Goal: Transaction & Acquisition: Purchase product/service

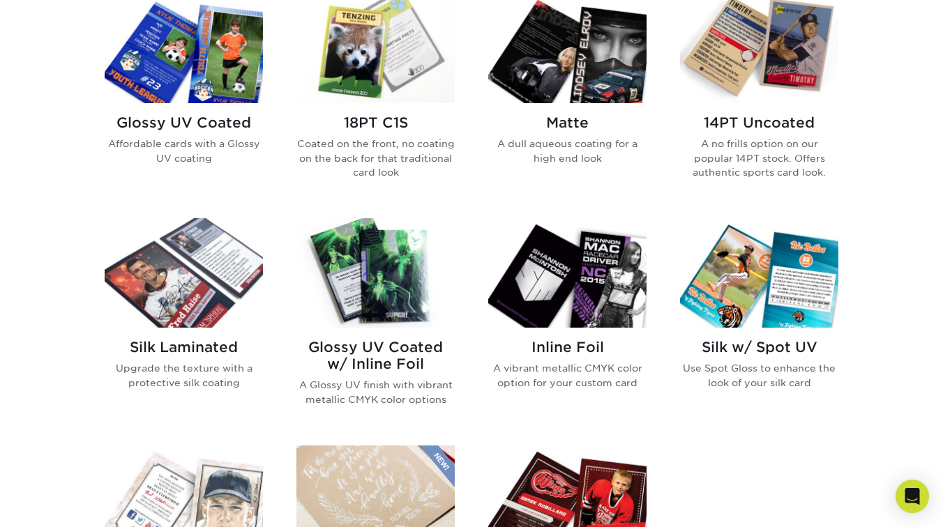
scroll to position [719, 0]
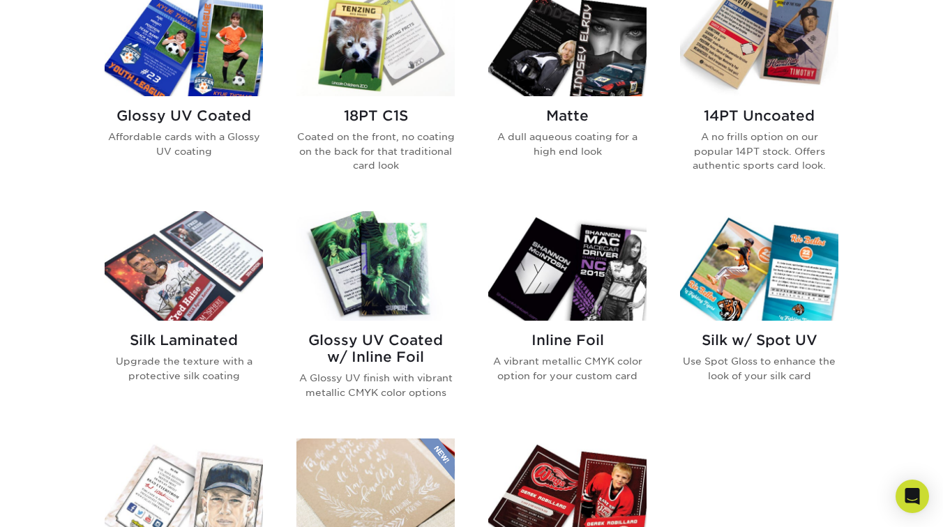
click at [187, 130] on p "Affordable cards with a Glossy UV coating" at bounding box center [184, 144] width 158 height 29
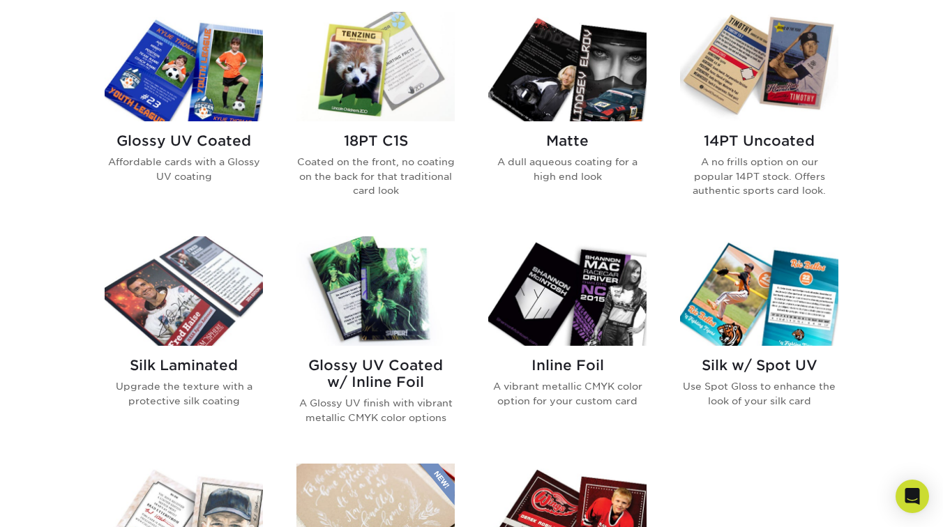
scroll to position [650, 0]
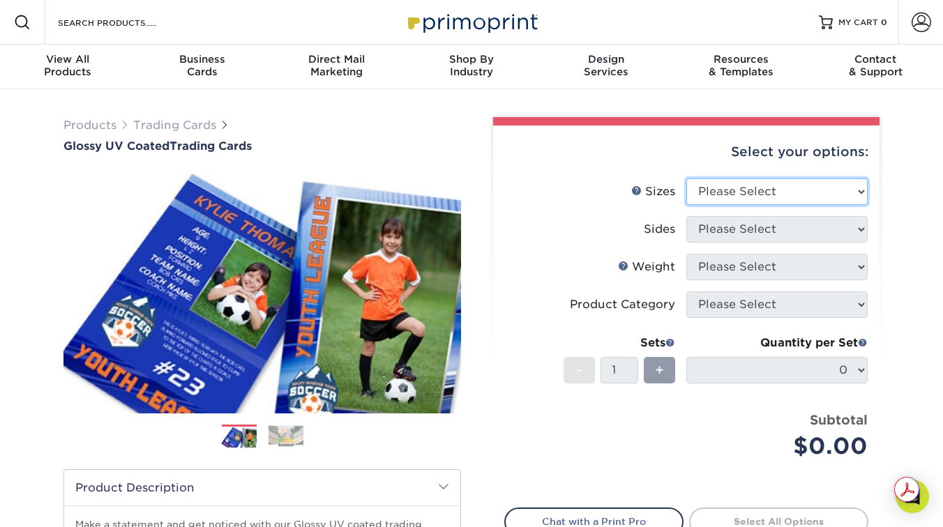
click at [863, 193] on select "Please Select 2.5" x 3.5"" at bounding box center [777, 192] width 181 height 27
select select "2.50x3.50"
click at [687, 179] on select "Please Select 2.5" x 3.5"" at bounding box center [777, 192] width 181 height 27
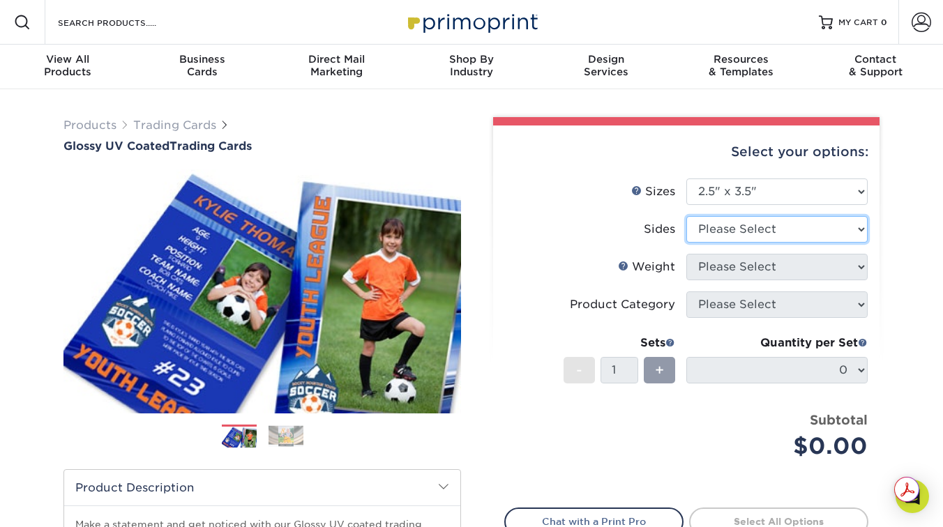
click at [862, 232] on select "Please Select Print Both Sides Print Front Only" at bounding box center [777, 229] width 181 height 27
select select "13abbda7-1d64-4f25-8bb2-c179b224825d"
click at [687, 216] on select "Please Select Print Both Sides Print Front Only" at bounding box center [777, 229] width 181 height 27
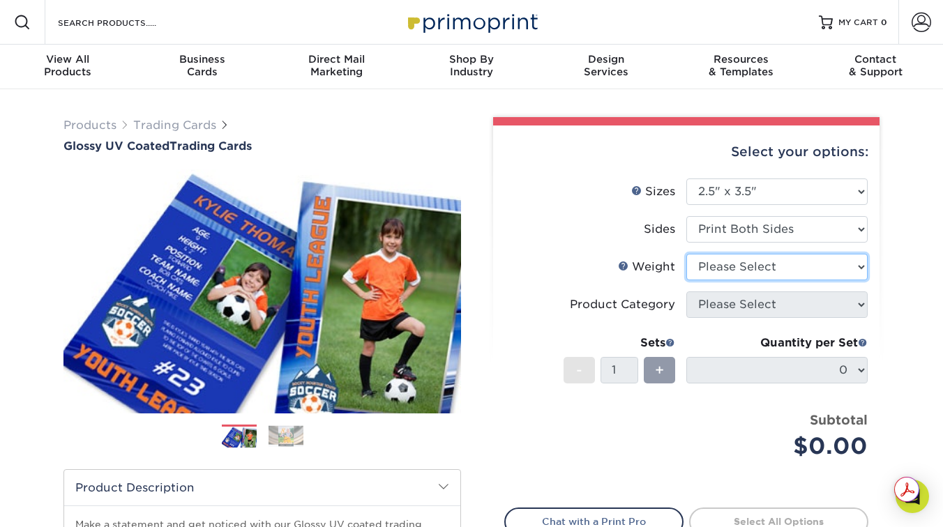
click at [862, 262] on select "Please Select 16PT 14PT 18PT C1S" at bounding box center [777, 267] width 181 height 27
select select "16PT"
click at [687, 254] on select "Please Select 16PT 14PT 18PT C1S" at bounding box center [777, 267] width 181 height 27
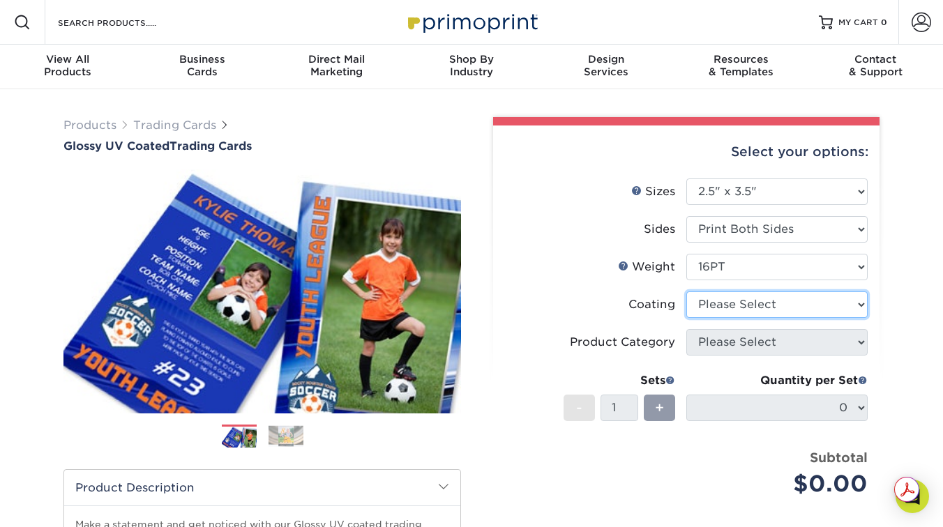
click at [860, 303] on select at bounding box center [777, 305] width 181 height 27
select select "ae367451-b2b8-45df-a344-0f05b6a12993"
click at [687, 292] on select at bounding box center [777, 305] width 181 height 27
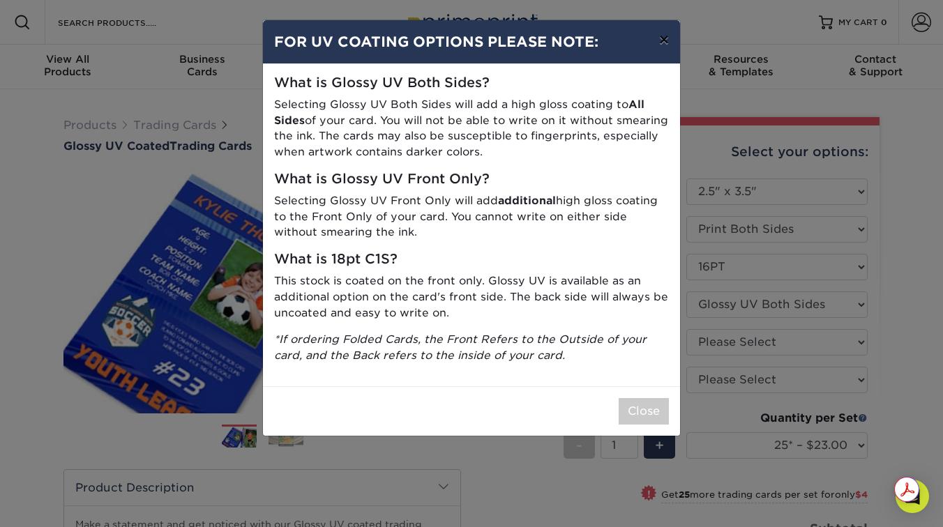
click at [666, 42] on button "×" at bounding box center [664, 39] width 32 height 39
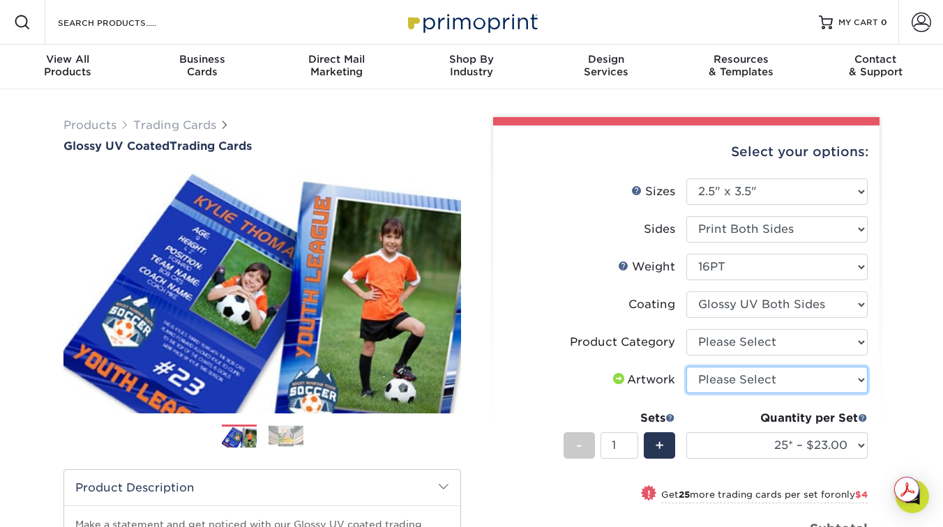
click at [862, 380] on select "Please Select I will upload files I need a design - $100" at bounding box center [777, 380] width 181 height 27
select select "upload"
click at [687, 367] on select "Please Select I will upload files I need a design - $100" at bounding box center [777, 380] width 181 height 27
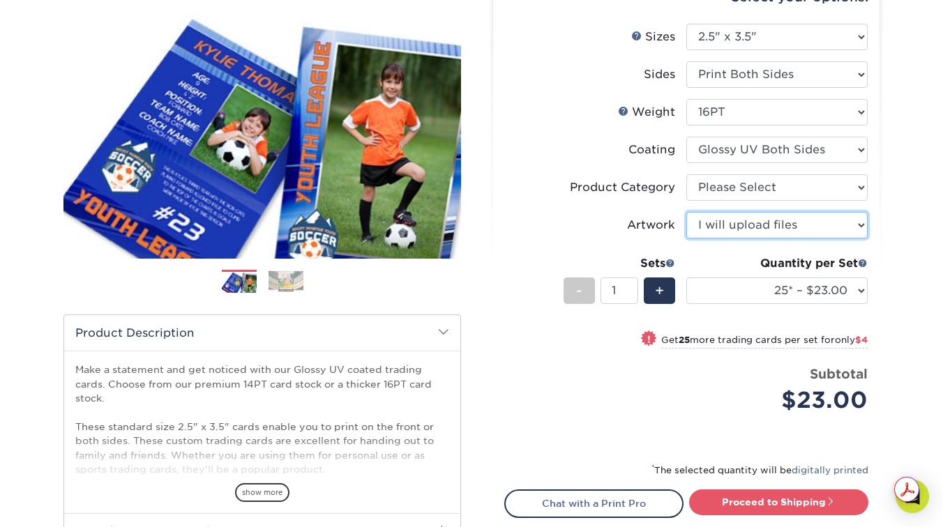
scroll to position [173, 0]
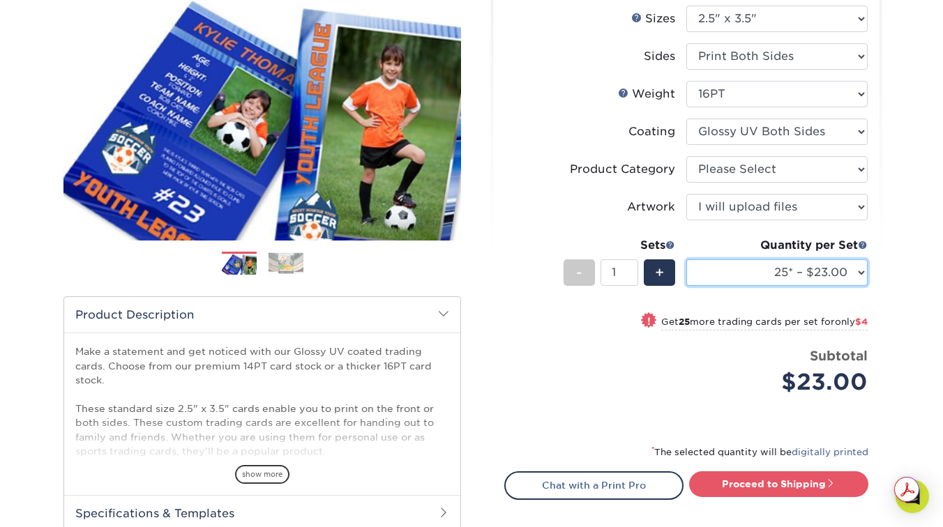
click at [861, 270] on select "25* – $23.00 50* – $27.00 75* – $33.00 100* – $37.00 250* – $47.00 500 – $58.00…" at bounding box center [777, 273] width 181 height 27
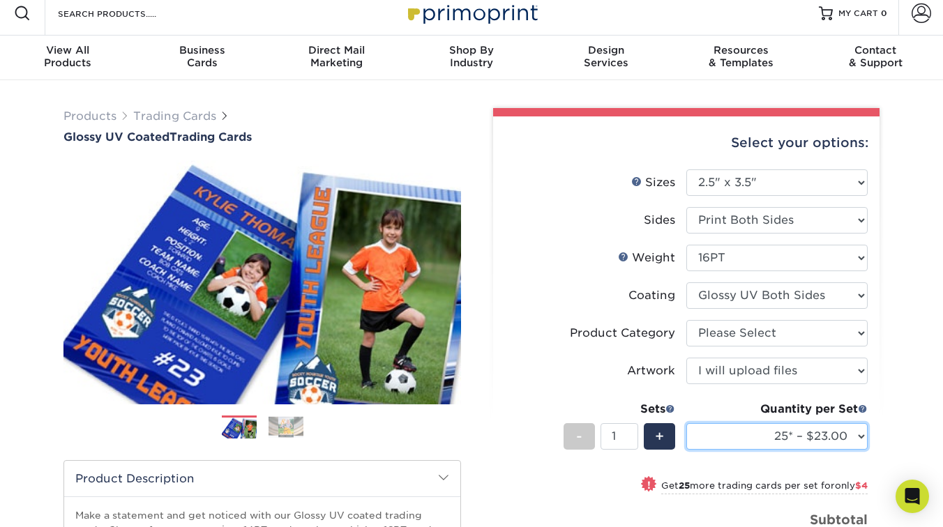
scroll to position [0, 0]
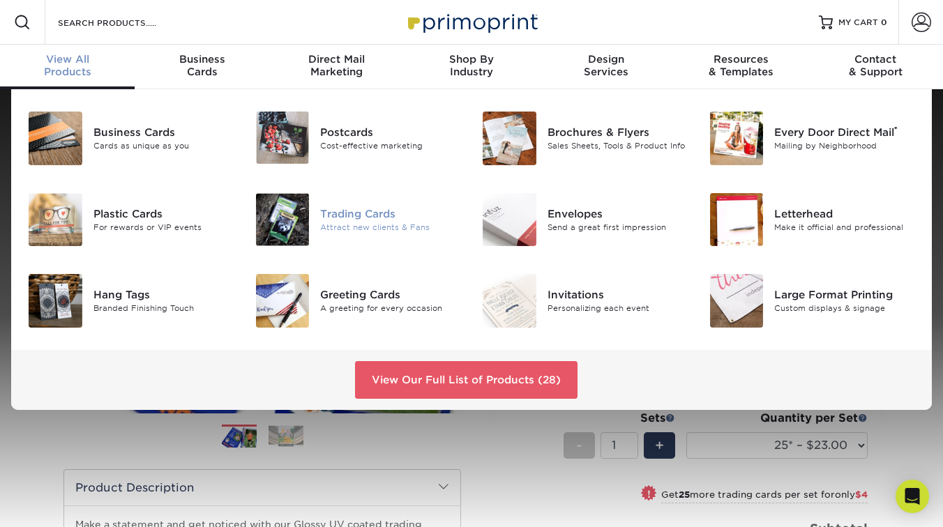
click at [348, 227] on div "Attract new clients & Fans" at bounding box center [390, 228] width 141 height 12
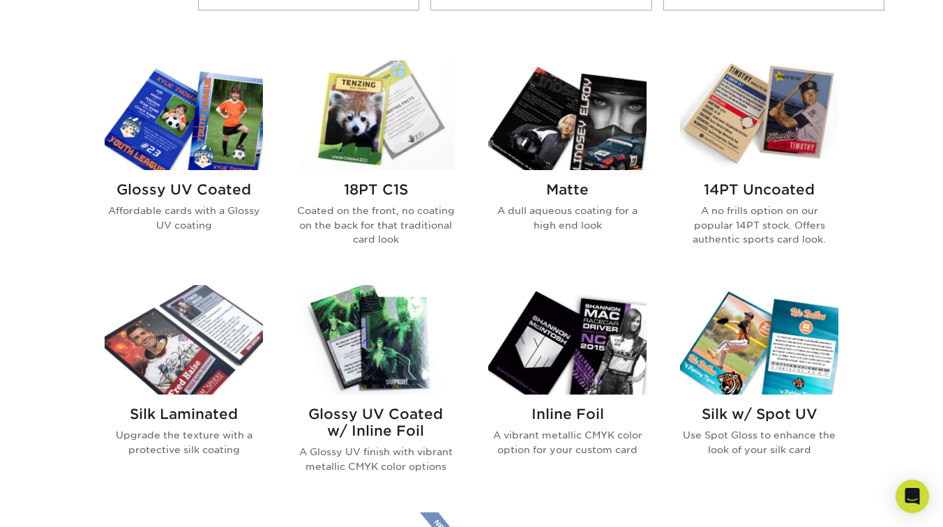
scroll to position [652, 0]
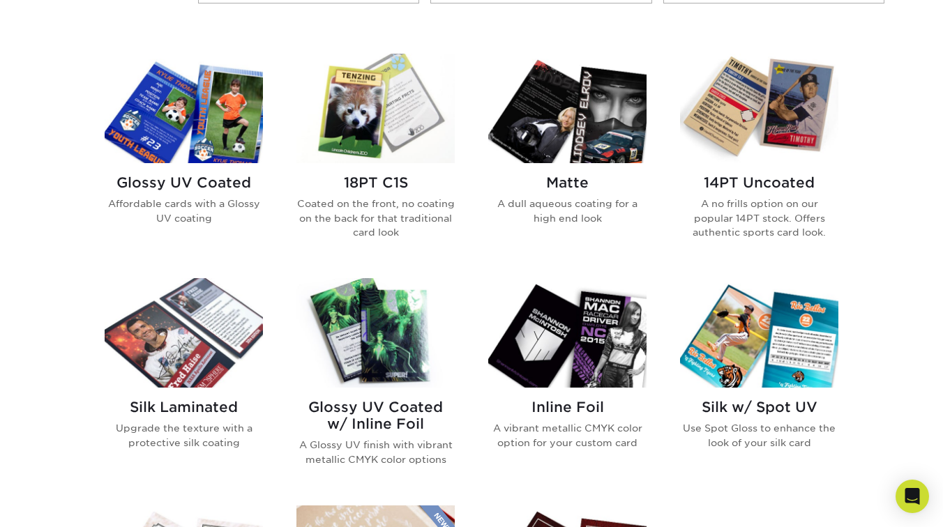
click at [426, 212] on p "Coated on the front, no coating on the back for that traditional card look" at bounding box center [376, 218] width 158 height 43
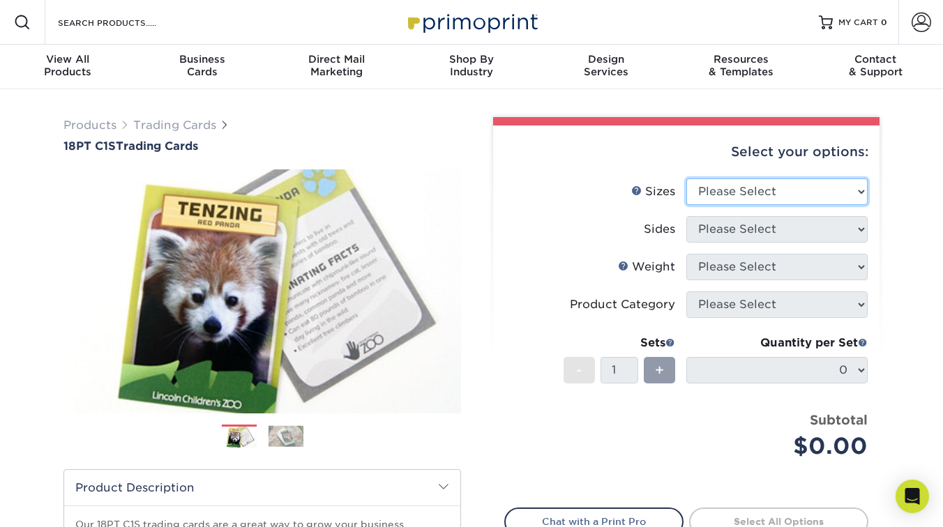
click at [861, 189] on select "Please Select 2.5" x 3.5"" at bounding box center [777, 192] width 181 height 27
select select "2.50x3.50"
click at [687, 179] on select "Please Select 2.5" x 3.5"" at bounding box center [777, 192] width 181 height 27
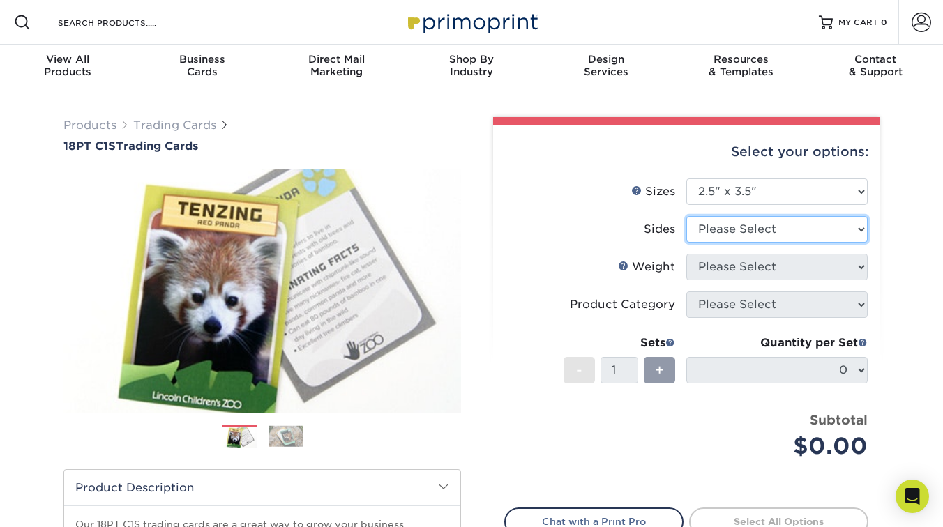
click at [857, 233] on select "Please Select Print Both Sides Print Front Only" at bounding box center [777, 229] width 181 height 27
select select "13abbda7-1d64-4f25-8bb2-c179b224825d"
click at [687, 216] on select "Please Select Print Both Sides Print Front Only" at bounding box center [777, 229] width 181 height 27
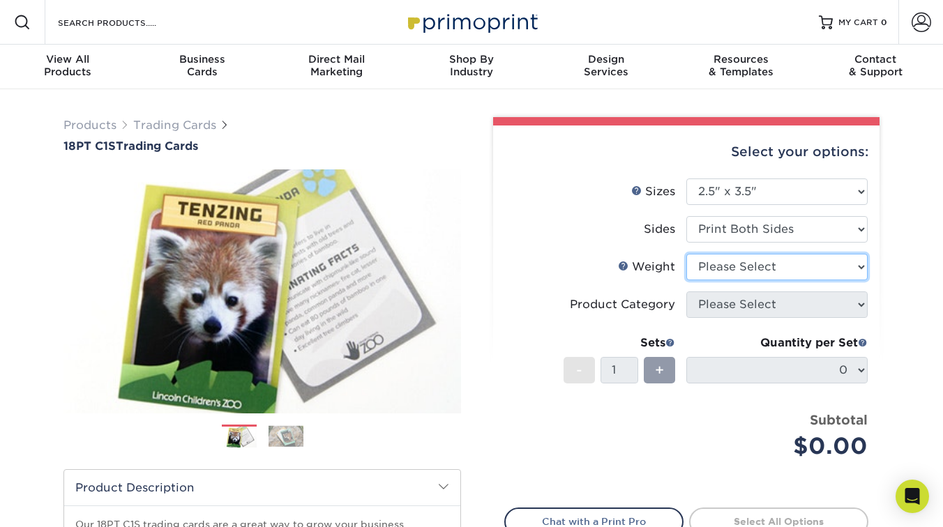
click at [853, 267] on select "Please Select 18PT C1S" at bounding box center [777, 267] width 181 height 27
select select "18PTC1S"
click at [687, 254] on select "Please Select 18PT C1S" at bounding box center [777, 267] width 181 height 27
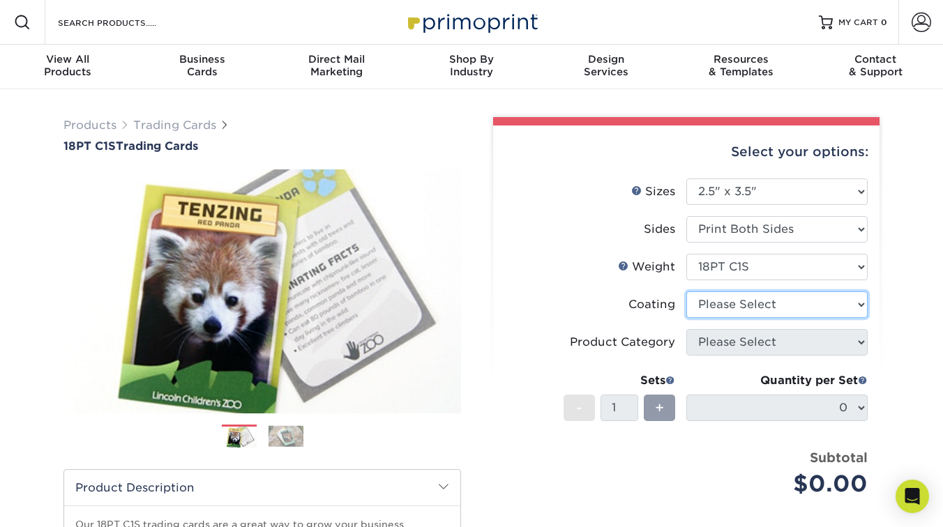
click at [853, 304] on select at bounding box center [777, 305] width 181 height 27
select select "1e8116af-acfc-44b1-83dc-8181aa338834"
click at [687, 292] on select at bounding box center [777, 305] width 181 height 27
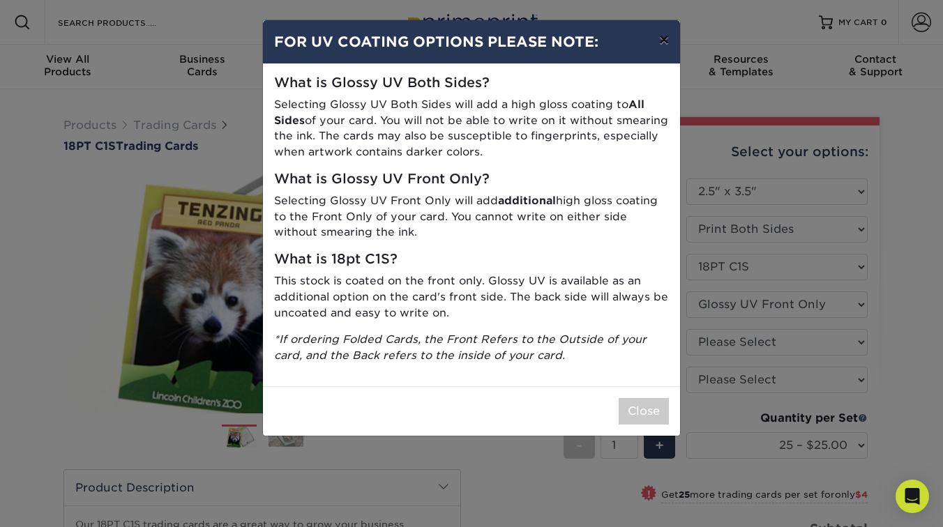
click at [664, 38] on button "×" at bounding box center [664, 39] width 32 height 39
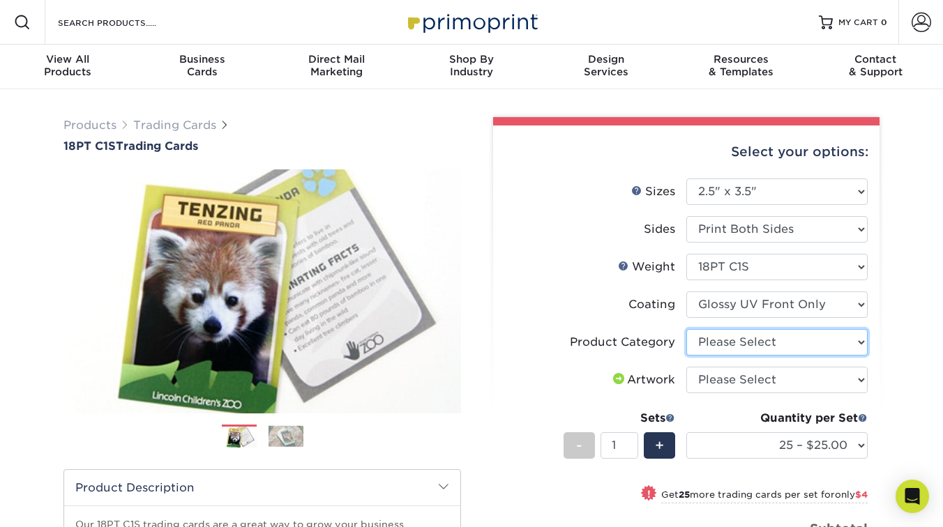
click at [862, 343] on select "Please Select Trading Cards" at bounding box center [777, 342] width 181 height 27
select select "c2f9bce9-36c2-409d-b101-c29d9d031e18"
click at [687, 329] on select "Please Select Trading Cards" at bounding box center [777, 342] width 181 height 27
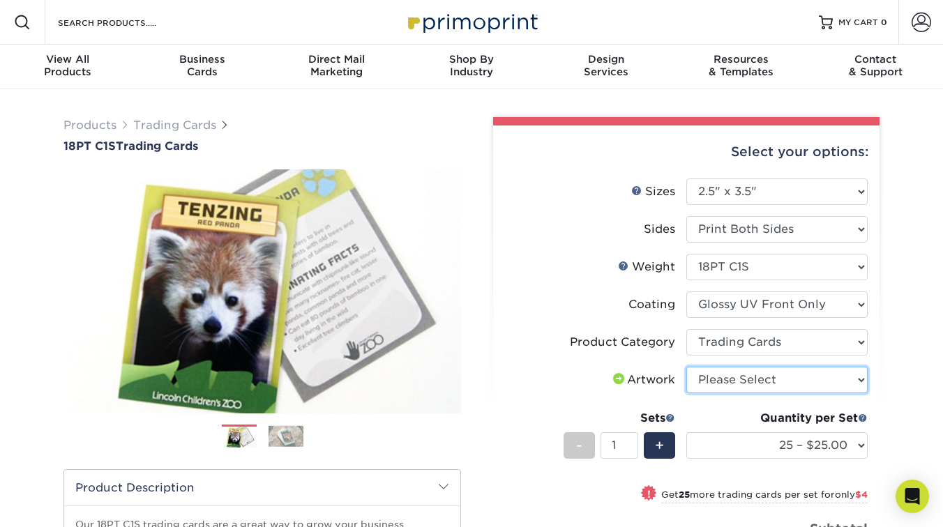
click at [864, 380] on select "Please Select I will upload files I need a design - $100" at bounding box center [777, 380] width 181 height 27
select select "upload"
click at [687, 367] on select "Please Select I will upload files I need a design - $100" at bounding box center [777, 380] width 181 height 27
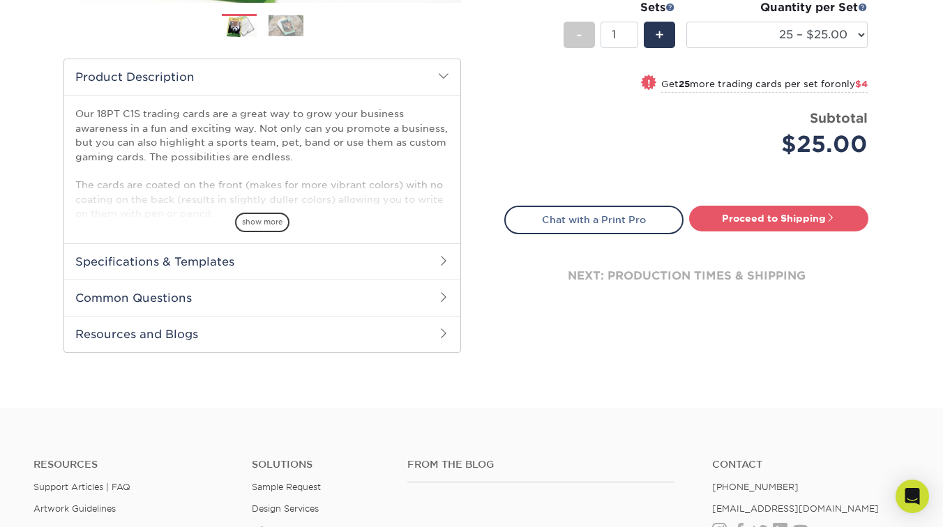
scroll to position [416, 0]
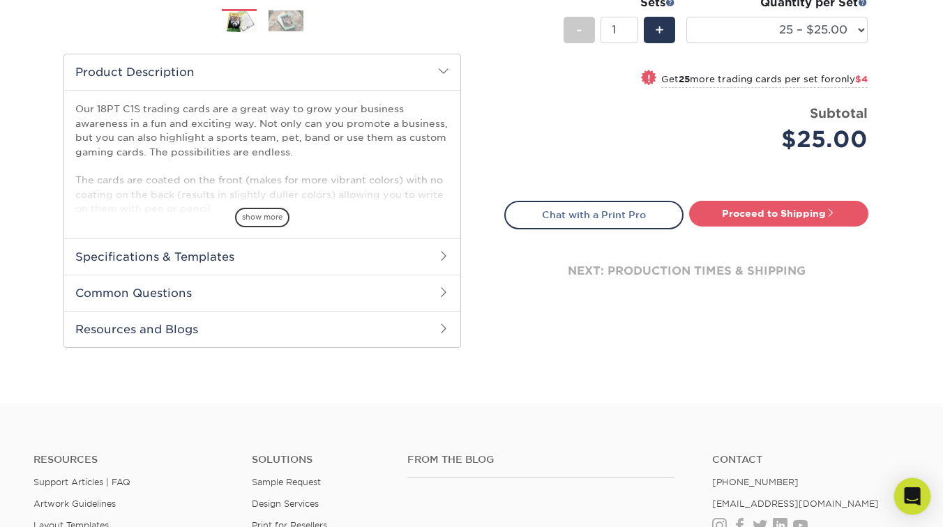
click at [917, 490] on icon "Open Intercom Messenger" at bounding box center [912, 497] width 16 height 18
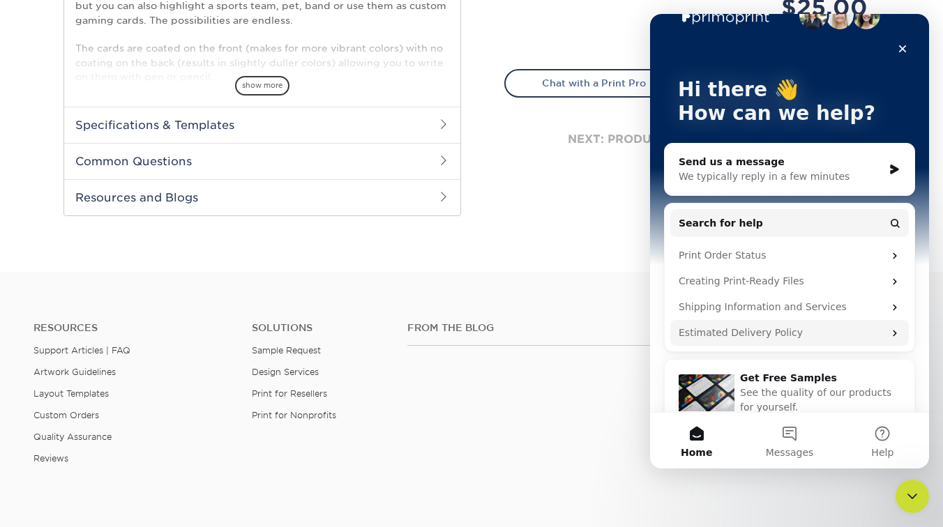
scroll to position [55, 0]
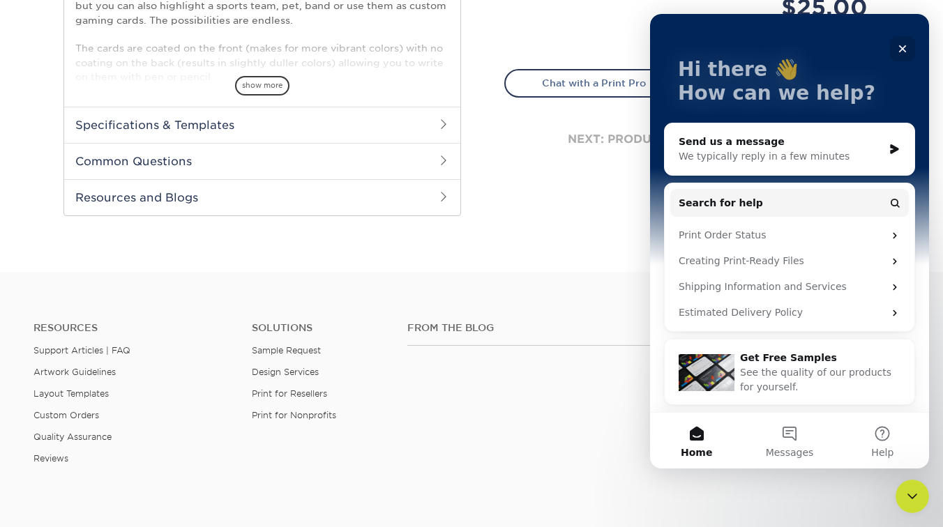
click at [903, 45] on icon "Close" at bounding box center [902, 48] width 11 height 11
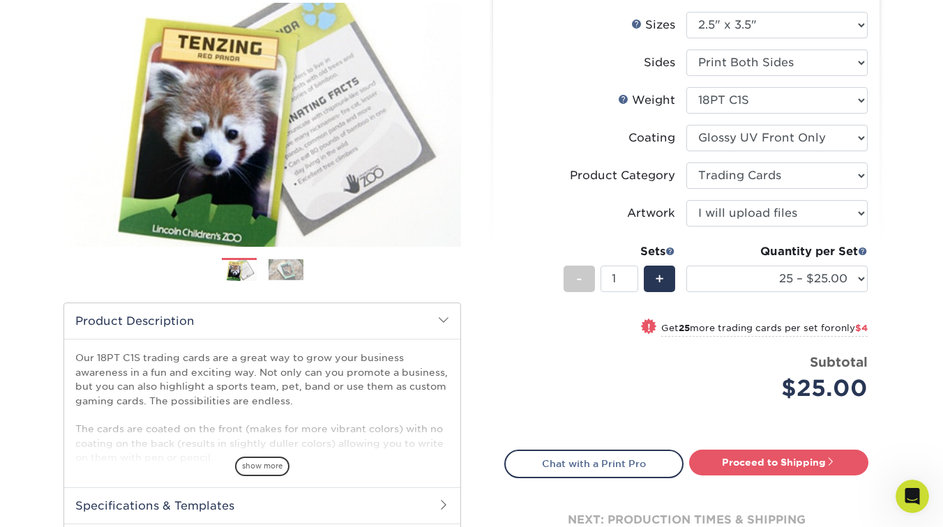
scroll to position [168, 0]
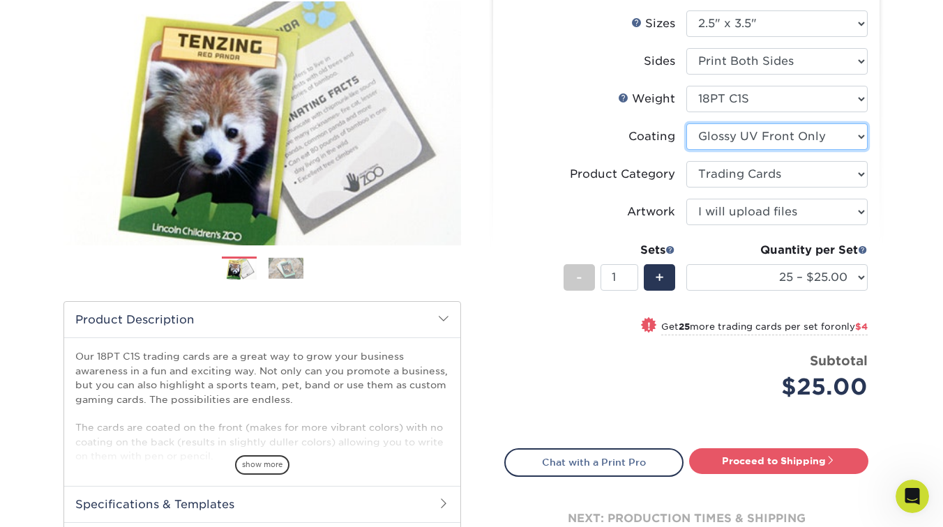
click at [862, 136] on select at bounding box center [777, 136] width 181 height 27
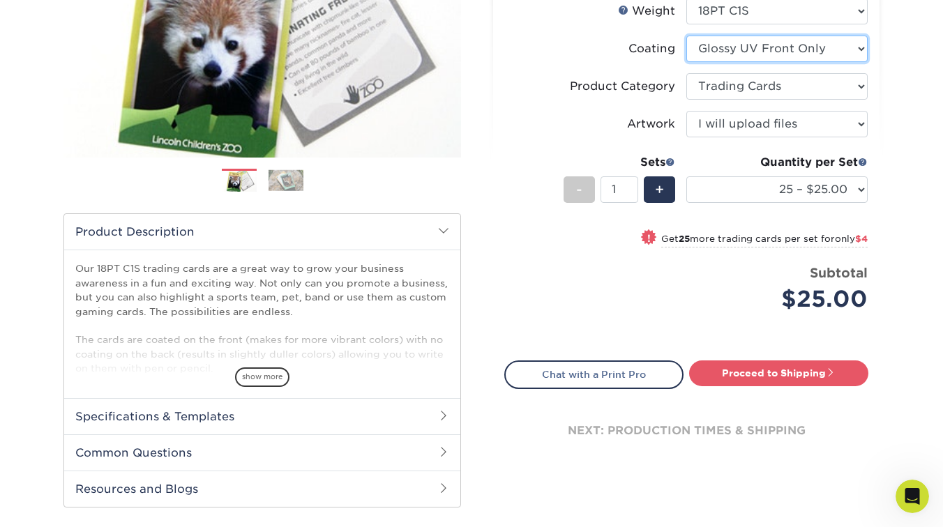
scroll to position [257, 0]
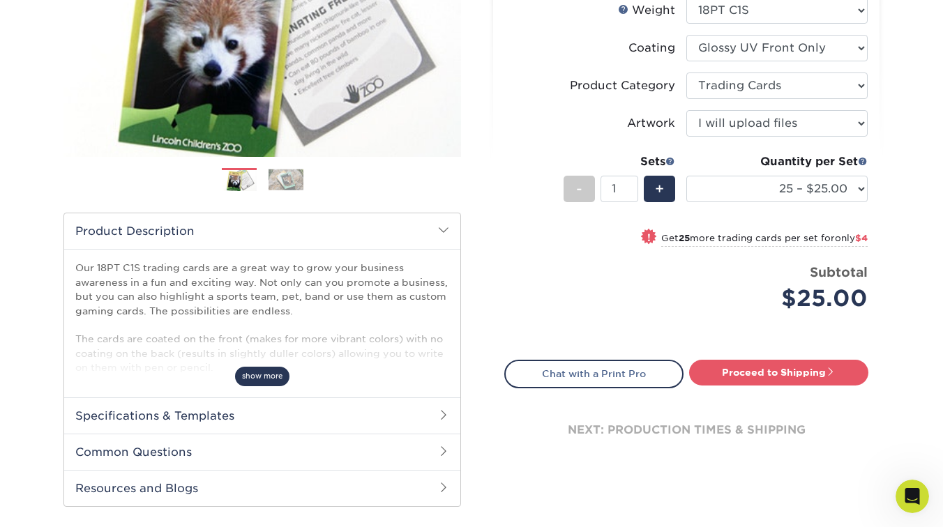
click at [256, 379] on span "show more" at bounding box center [262, 376] width 54 height 19
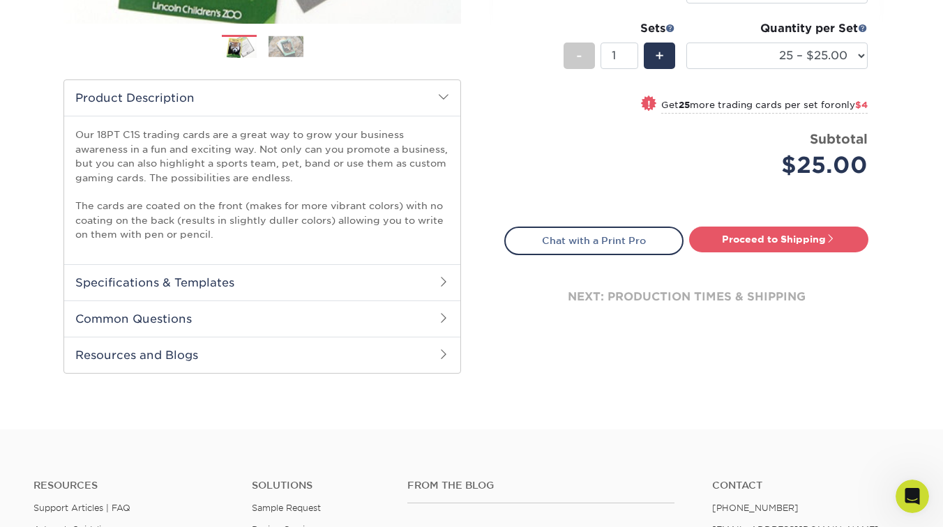
scroll to position [0, 0]
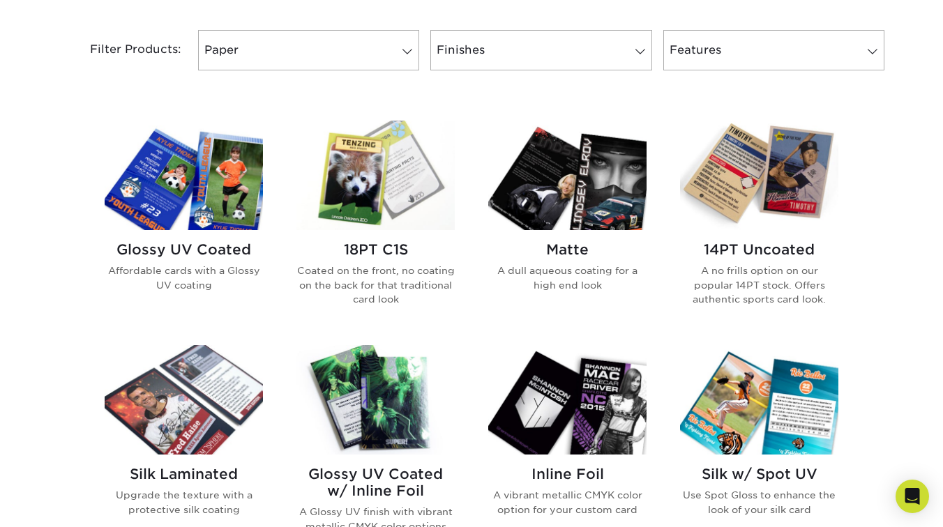
scroll to position [585, 0]
